Goal: Information Seeking & Learning: Understand process/instructions

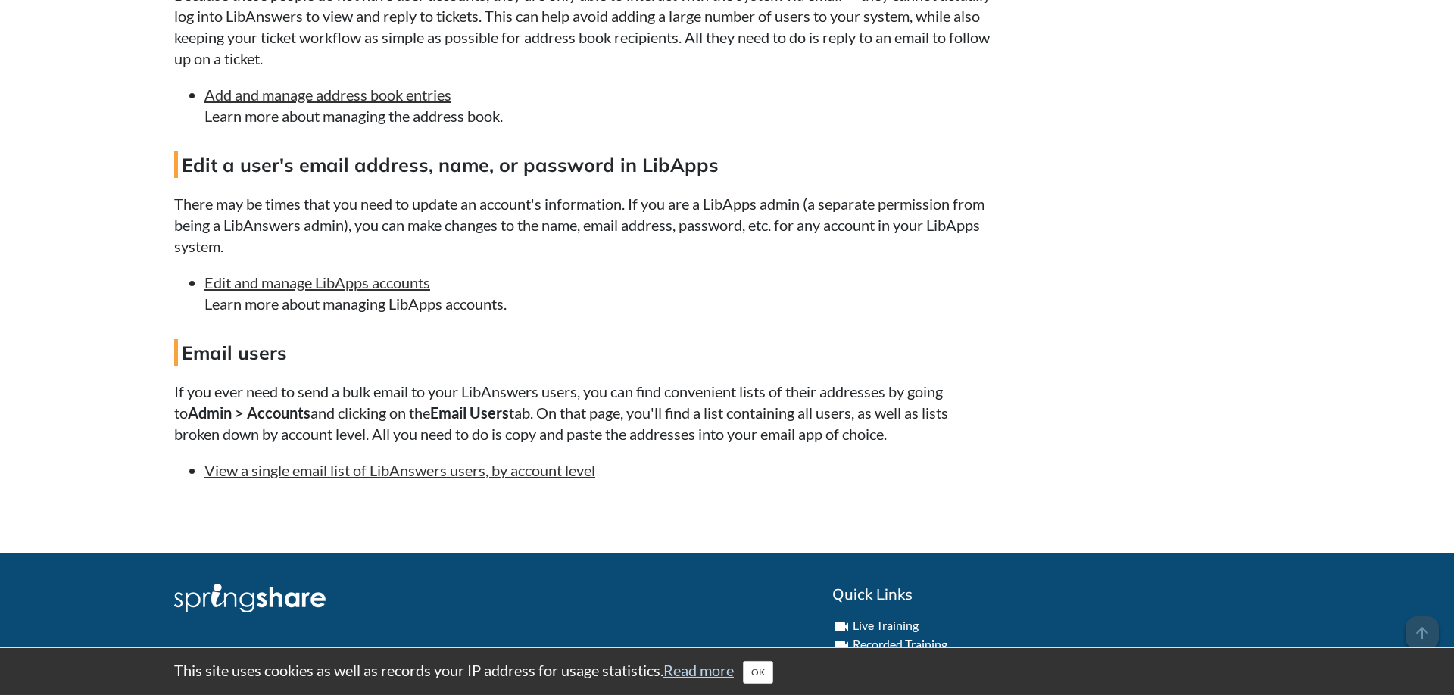
scroll to position [2009, 0]
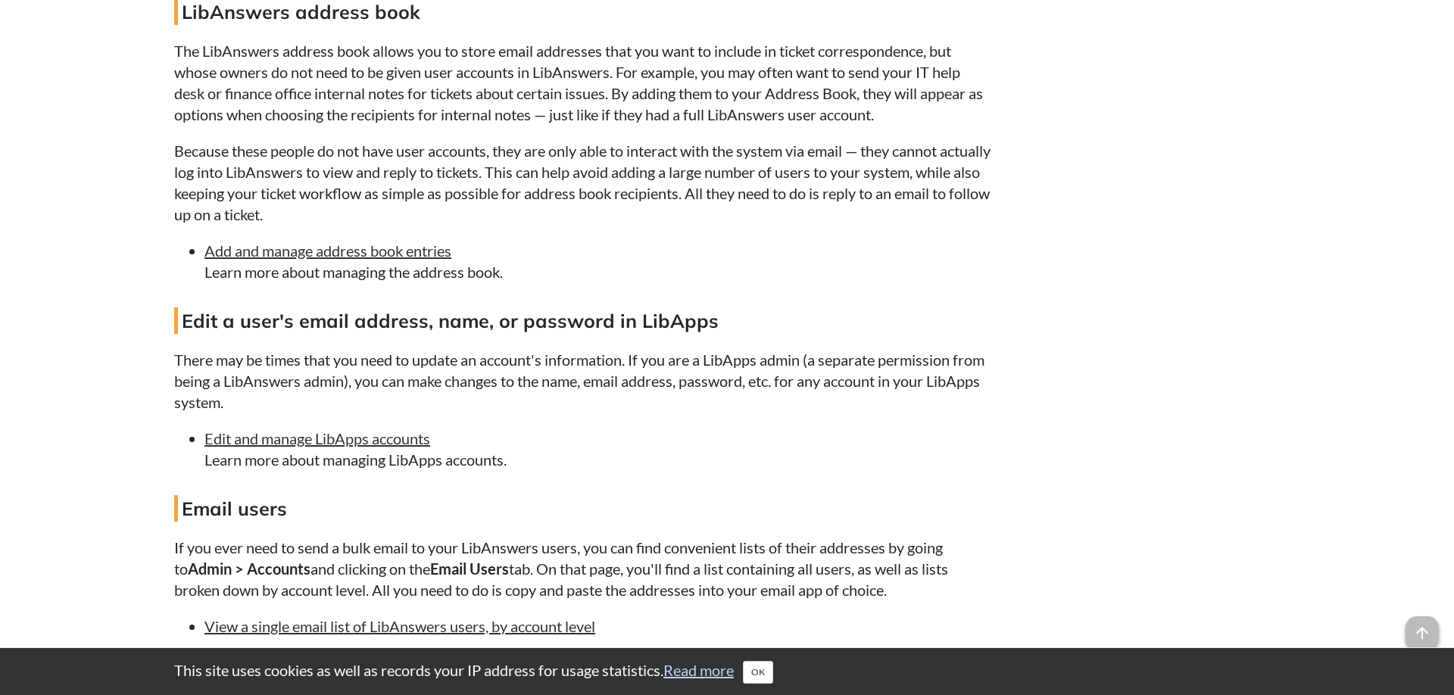
click at [294, 283] on li "Add and manage address book entries Learn more about managing the address book." at bounding box center [599, 261] width 788 height 42
click at [292, 283] on li "Add and manage address book entries Learn more about managing the address book." at bounding box center [599, 261] width 788 height 42
click at [289, 260] on link "Add and manage address book entries" at bounding box center [328, 251] width 247 height 18
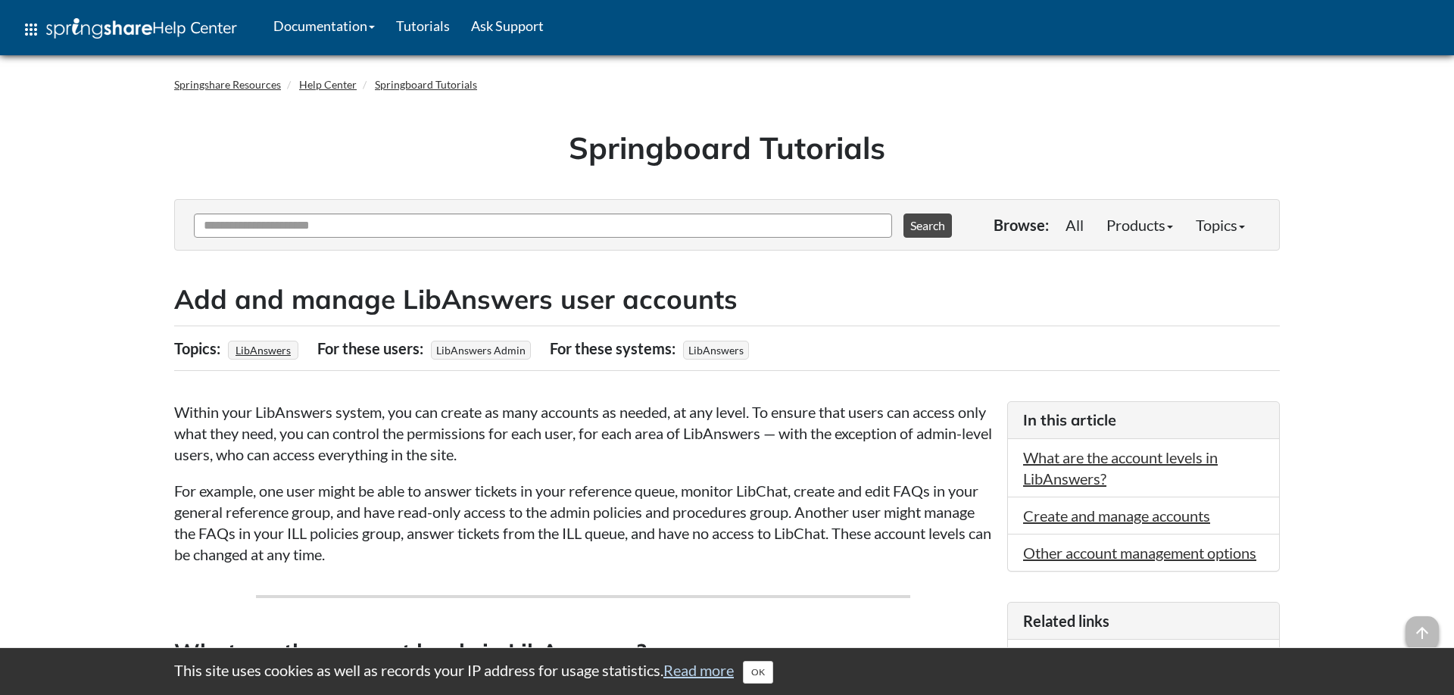
scroll to position [1623, 0]
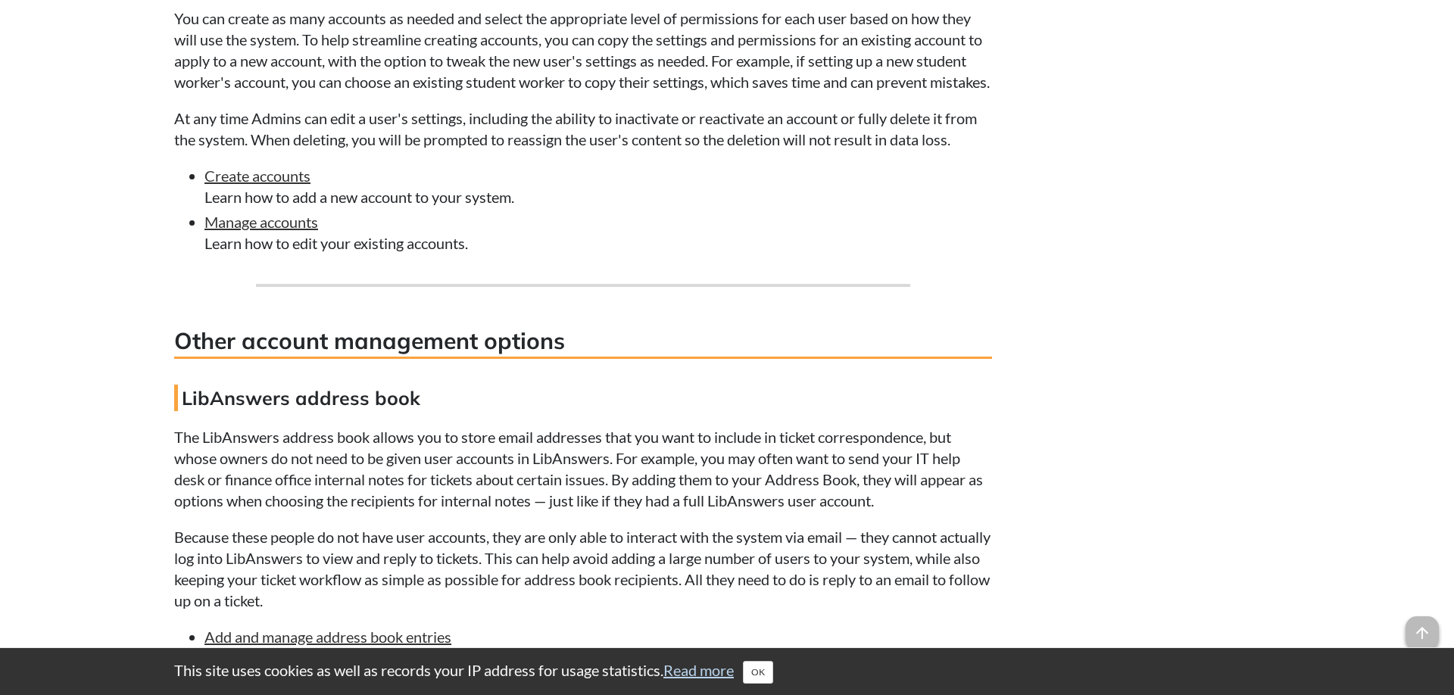
click at [220, 231] on link "Manage accounts" at bounding box center [262, 222] width 114 height 18
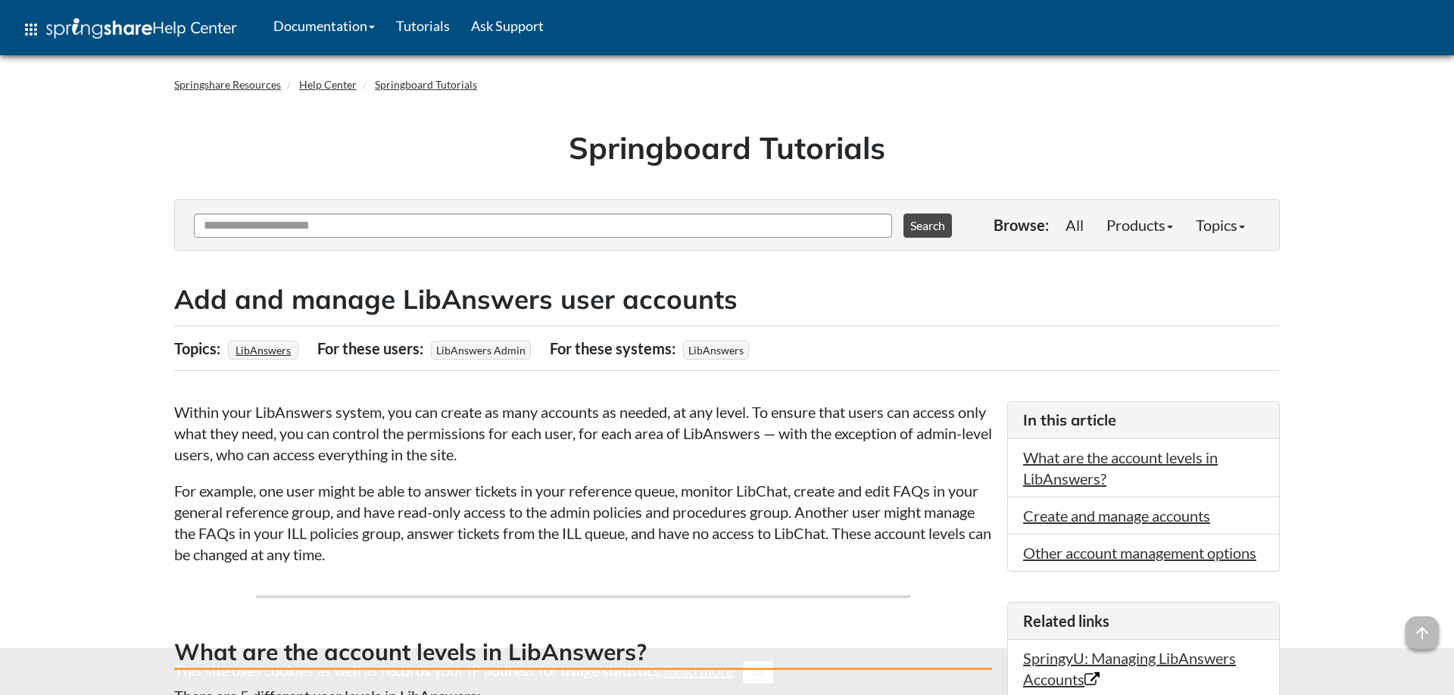
scroll to position [1623, 0]
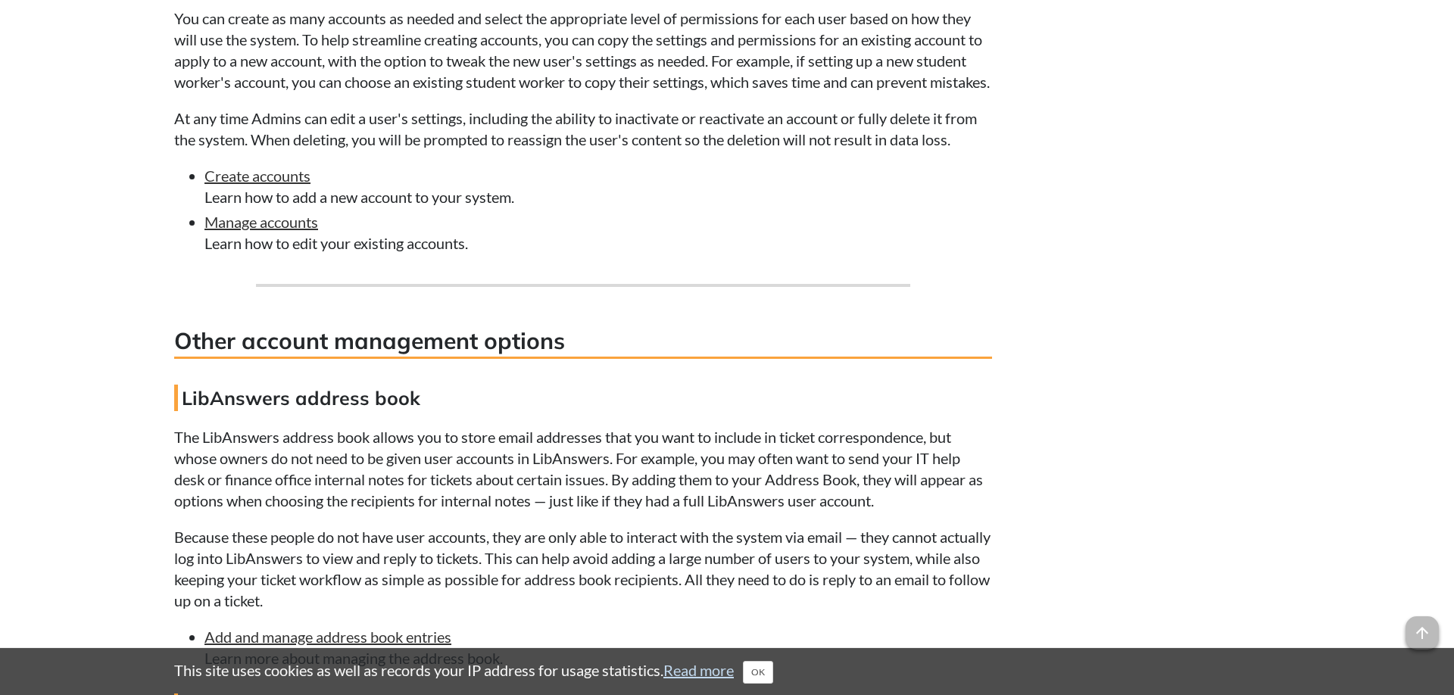
drag, startPoint x: 0, startPoint y: 0, endPoint x: 121, endPoint y: 298, distance: 321.4
